Goal: Check status: Check status

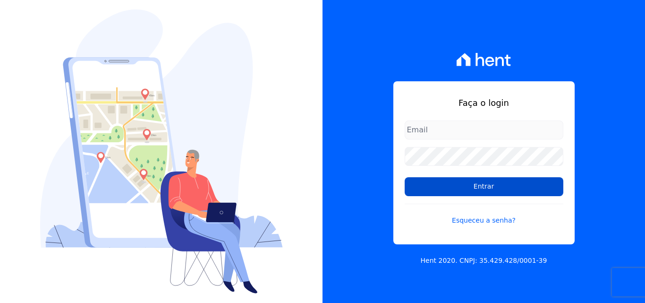
type input "[EMAIL_ADDRESS][DOMAIN_NAME]"
click at [464, 183] on input "Entrar" at bounding box center [484, 186] width 159 height 19
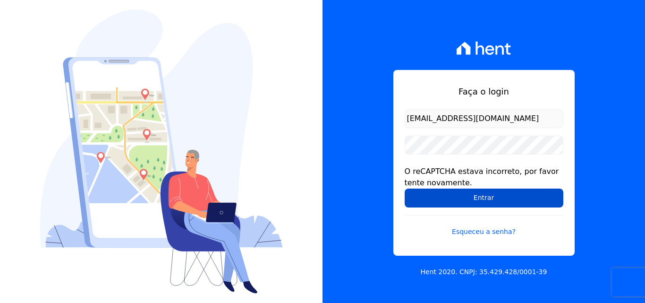
click at [475, 205] on input "Entrar" at bounding box center [484, 197] width 159 height 19
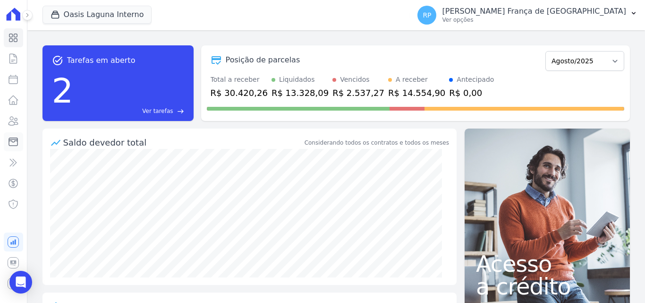
click at [9, 137] on icon at bounding box center [13, 141] width 11 height 11
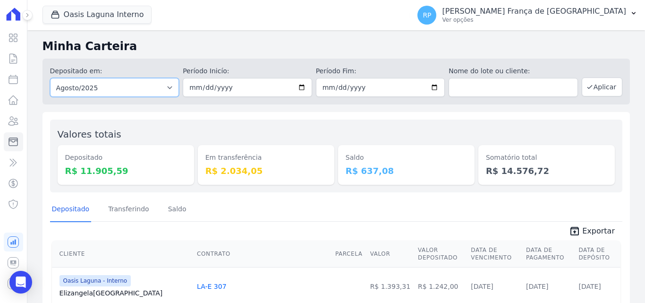
click at [87, 85] on select "Todos os meses Janeiro/2020 Fevereiro/2020 Março/2020 Abril/2020 Maio/2020 Junh…" at bounding box center [114, 87] width 129 height 19
select select "all"
click at [50, 78] on select "Todos os meses Janeiro/2020 Fevereiro/2020 Março/2020 Abril/2020 Maio/2020 Junh…" at bounding box center [114, 87] width 129 height 19
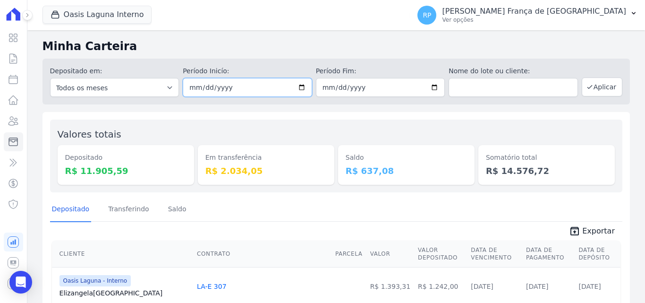
click at [299, 87] on input "date" at bounding box center [247, 87] width 129 height 19
type input "[DATE]"
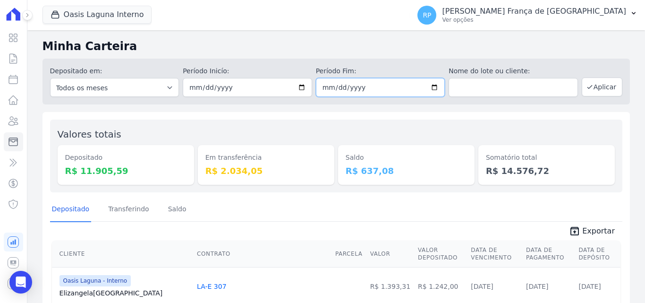
click at [430, 86] on input "date" at bounding box center [380, 87] width 129 height 19
type input "[DATE]"
click at [582, 84] on button "Aplicar" at bounding box center [602, 86] width 41 height 19
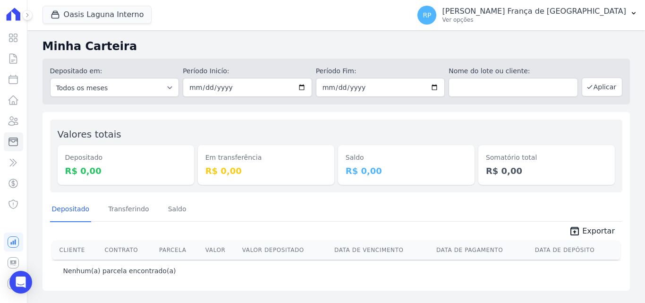
click at [293, 200] on div "Depositado Transferindo Saldo" at bounding box center [336, 209] width 572 height 23
click at [71, 22] on button "Oasis Laguna Interno" at bounding box center [98, 15] width 110 height 18
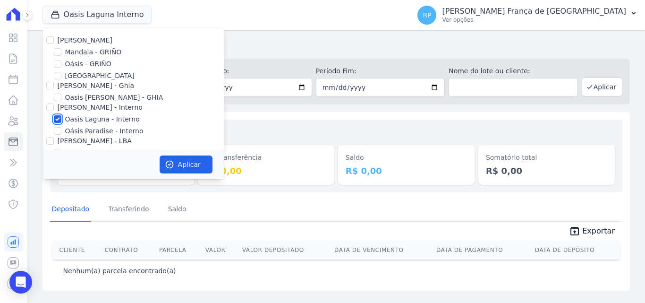
click at [59, 120] on input "Oasis Laguna - Interno" at bounding box center [58, 119] width 8 height 8
checkbox input "false"
click at [55, 61] on input "Oásis - GRIÑO" at bounding box center [58, 64] width 8 height 8
checkbox input "true"
click at [173, 162] on icon "button" at bounding box center [169, 164] width 9 height 9
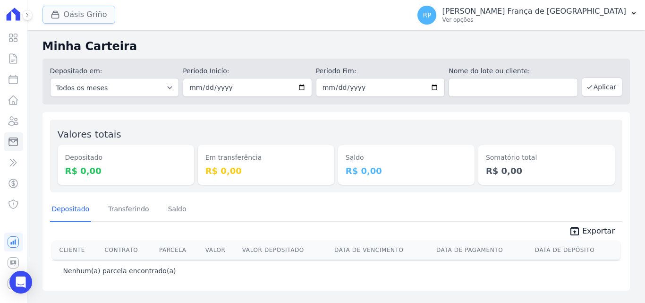
click at [66, 20] on button "Oásis Griño" at bounding box center [79, 15] width 73 height 18
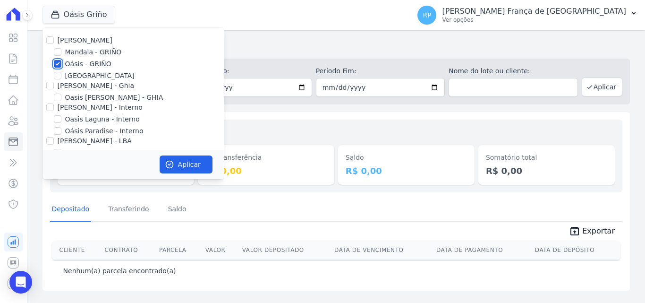
click at [55, 60] on input "Oásis - GRIÑO" at bounding box center [58, 64] width 8 height 8
checkbox input "false"
click at [50, 86] on input "[PERSON_NAME] - Ghia" at bounding box center [50, 86] width 8 height 8
checkbox input "true"
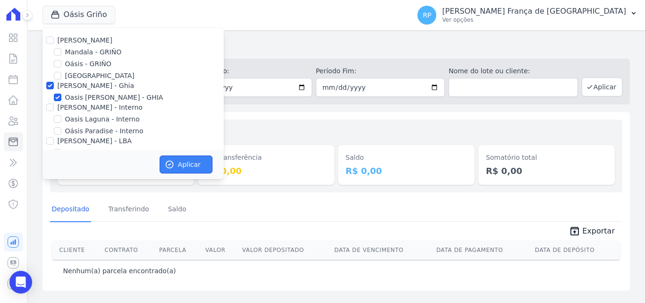
click at [199, 163] on button "Aplicar" at bounding box center [186, 164] width 53 height 18
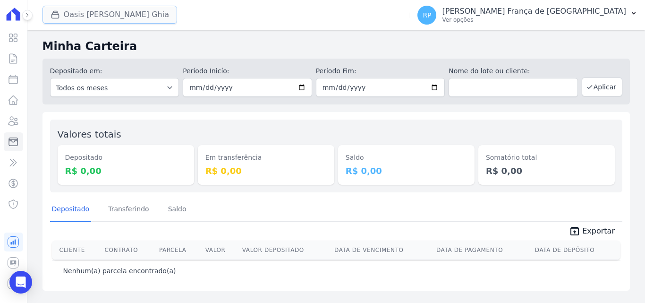
click at [76, 15] on button "Oasis Celina Guimaraes Ghia" at bounding box center [110, 15] width 135 height 18
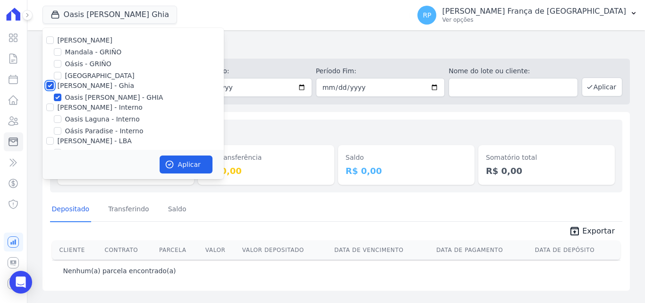
click at [52, 83] on input "[PERSON_NAME] - Ghia" at bounding box center [50, 86] width 8 height 8
checkbox input "false"
click at [52, 108] on input "[PERSON_NAME] - Interno" at bounding box center [50, 107] width 8 height 8
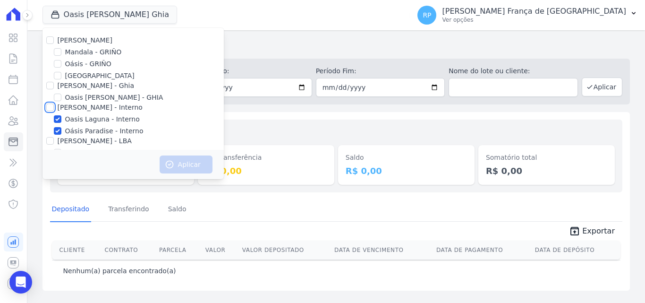
checkbox input "true"
click at [175, 156] on button "Aplicar" at bounding box center [186, 164] width 53 height 18
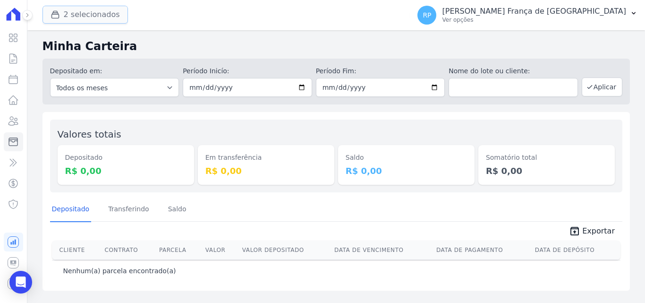
click at [63, 17] on button "2 selecionados" at bounding box center [85, 15] width 85 height 18
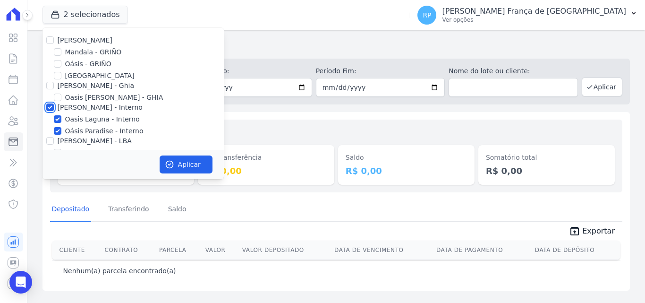
click at [50, 107] on input "[PERSON_NAME] - Interno" at bounding box center [50, 107] width 8 height 8
checkbox input "false"
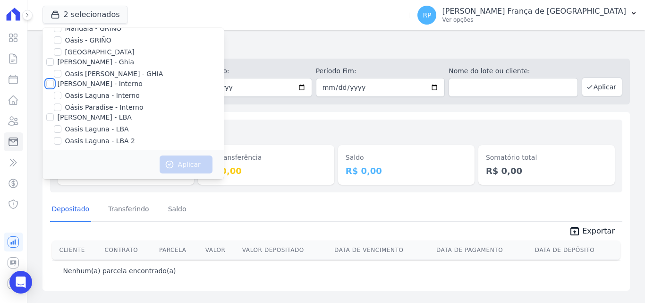
scroll to position [27, 0]
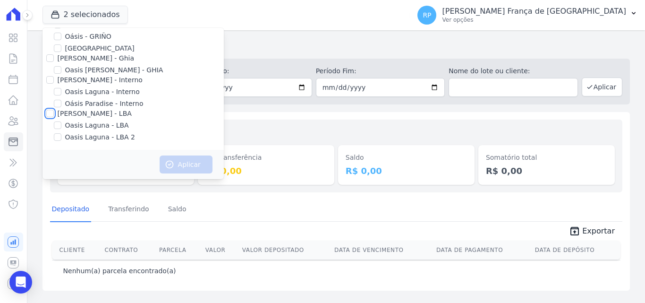
click at [49, 112] on input "[PERSON_NAME] - LBA" at bounding box center [50, 114] width 8 height 8
checkbox input "true"
click at [170, 169] on button "Aplicar" at bounding box center [186, 164] width 53 height 18
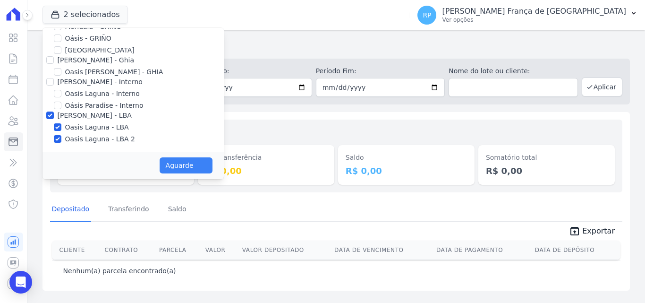
scroll to position [26, 0]
